Goal: Check status: Check status

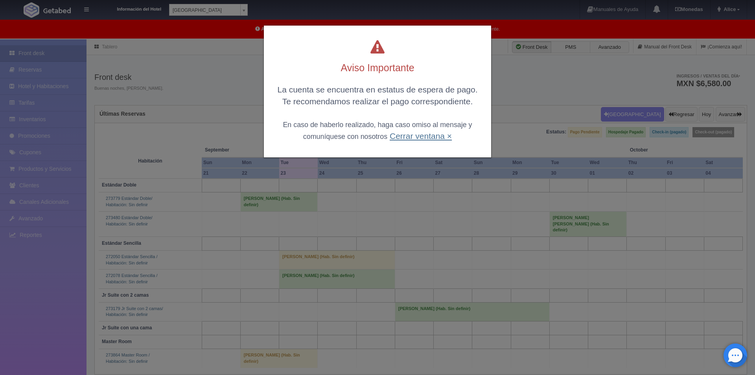
click at [421, 138] on link "Cerrar ventana ×" at bounding box center [421, 135] width 62 height 9
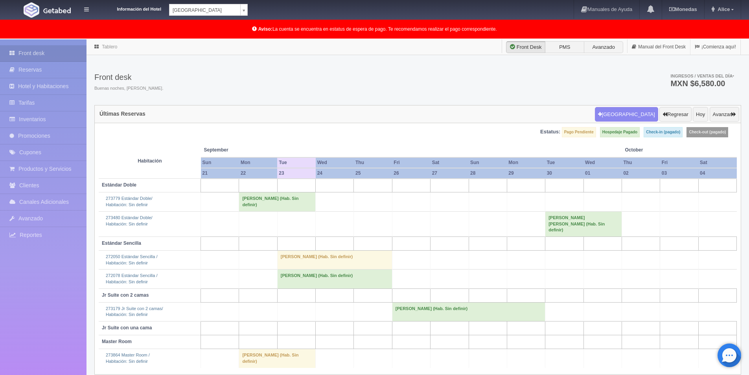
click at [329, 250] on td "[PERSON_NAME] (Hab. Sin definir)" at bounding box center [334, 259] width 115 height 19
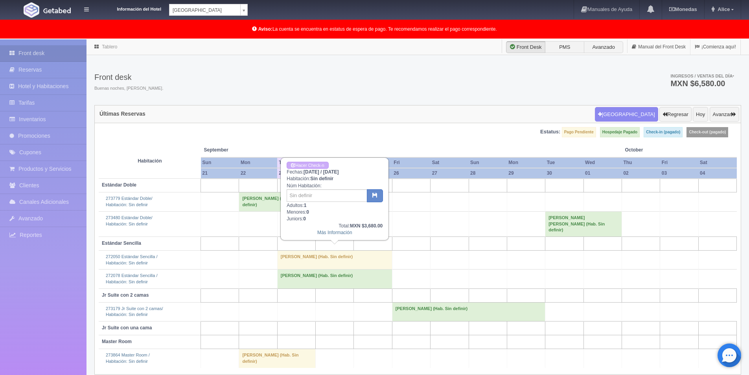
click at [321, 269] on td "[PERSON_NAME] (Hab. Sin definir)" at bounding box center [334, 278] width 115 height 19
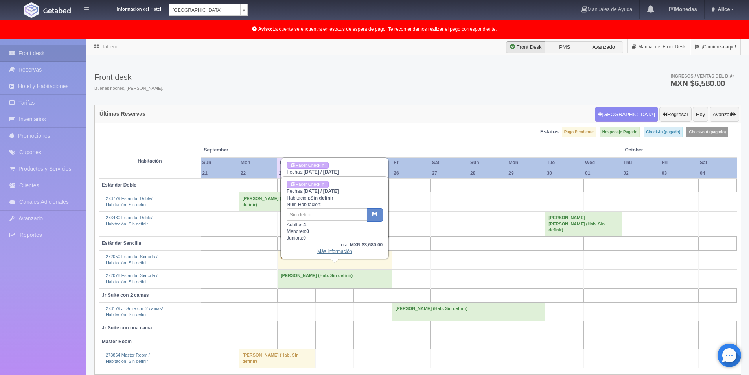
click at [327, 254] on link "Más Información" at bounding box center [334, 252] width 35 height 6
click at [327, 252] on link "Más Información" at bounding box center [334, 252] width 35 height 6
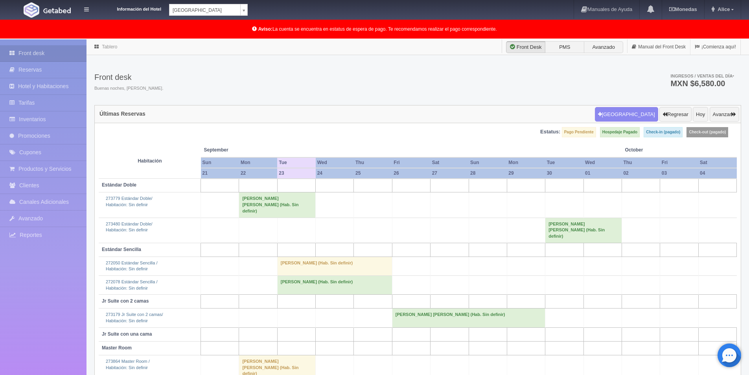
click at [361, 256] on td "[PERSON_NAME] (Hab. Sin definir)" at bounding box center [334, 265] width 115 height 19
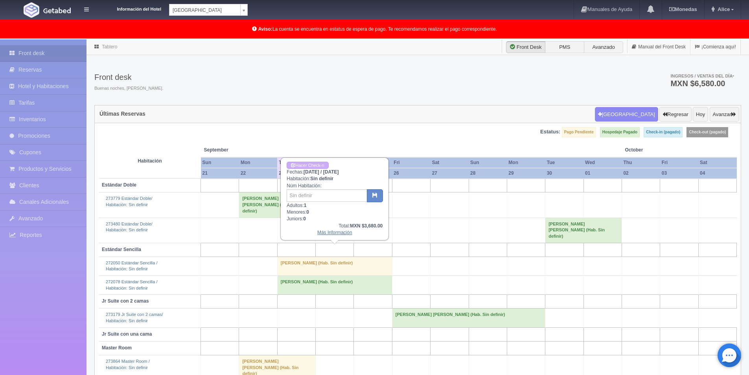
click at [340, 233] on link "Más Información" at bounding box center [334, 233] width 35 height 6
